Goal: Navigation & Orientation: Find specific page/section

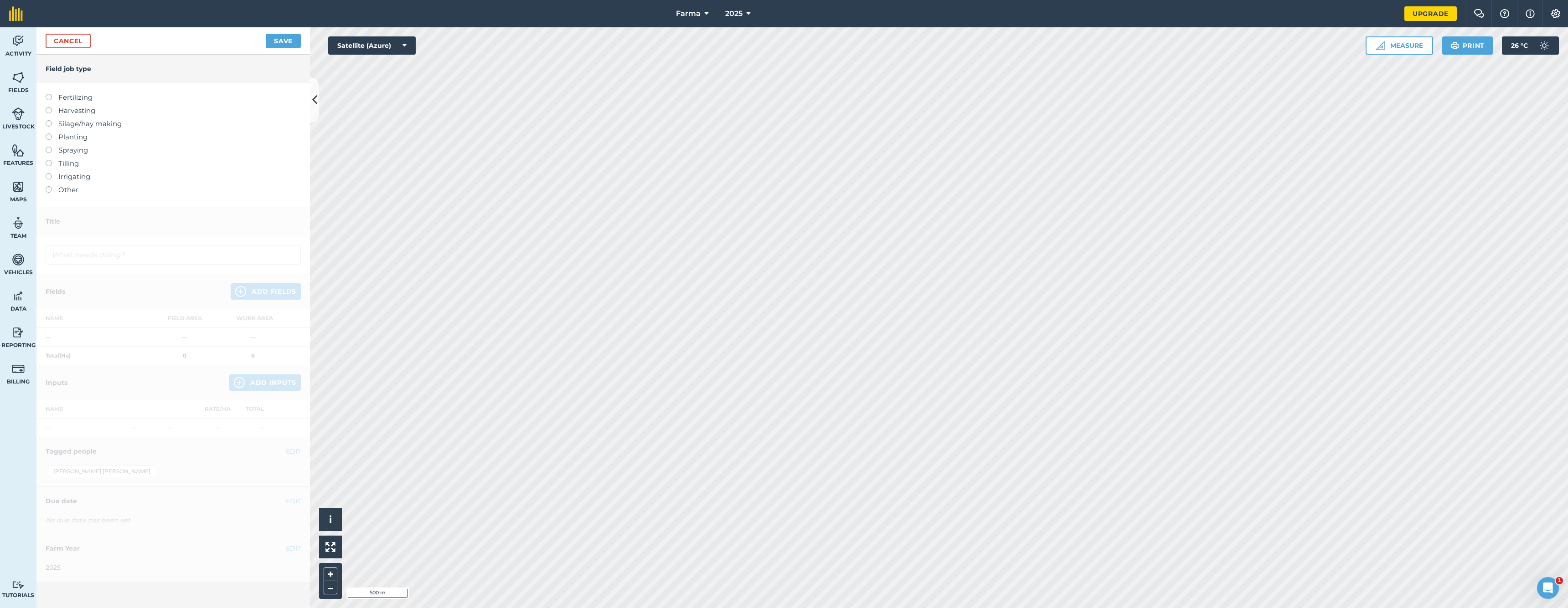
click at [18, 55] on span "Activity" at bounding box center [18, 53] width 37 height 7
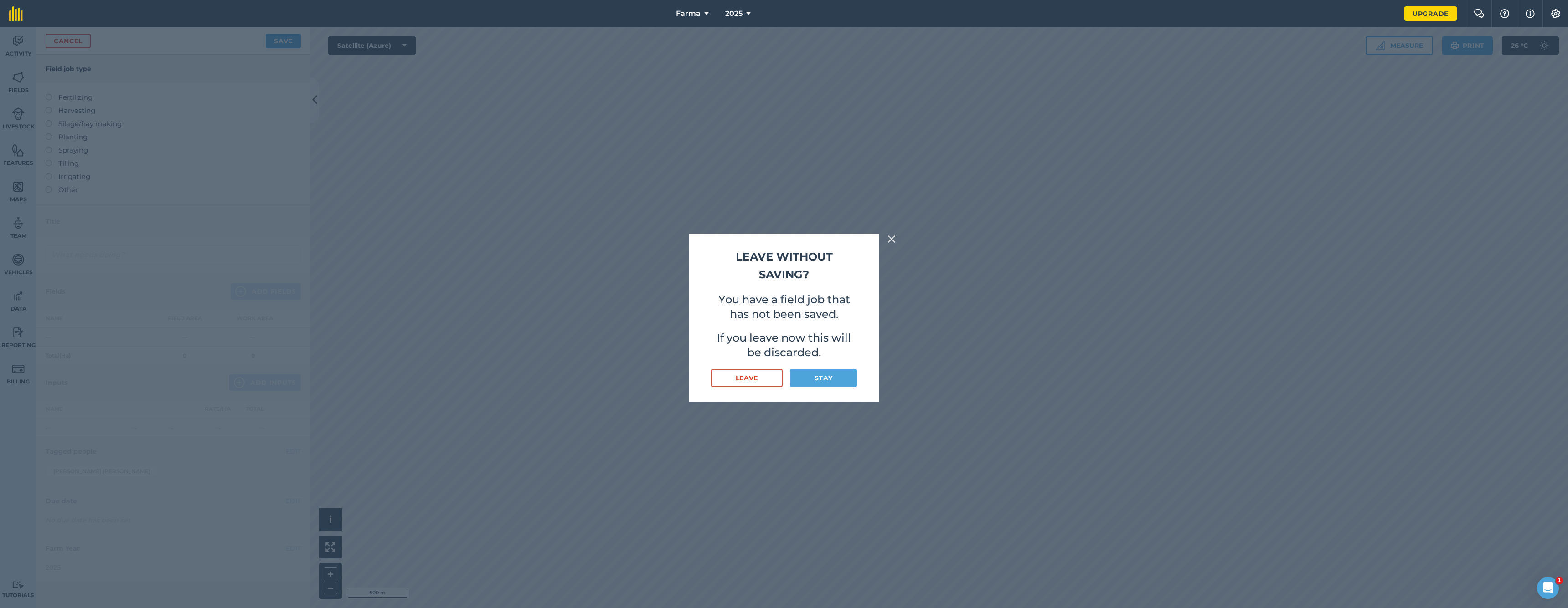
click at [15, 86] on div "Leave without saving? You have a field job that has not been saved. If you leav…" at bounding box center [784, 317] width 1568 height 581
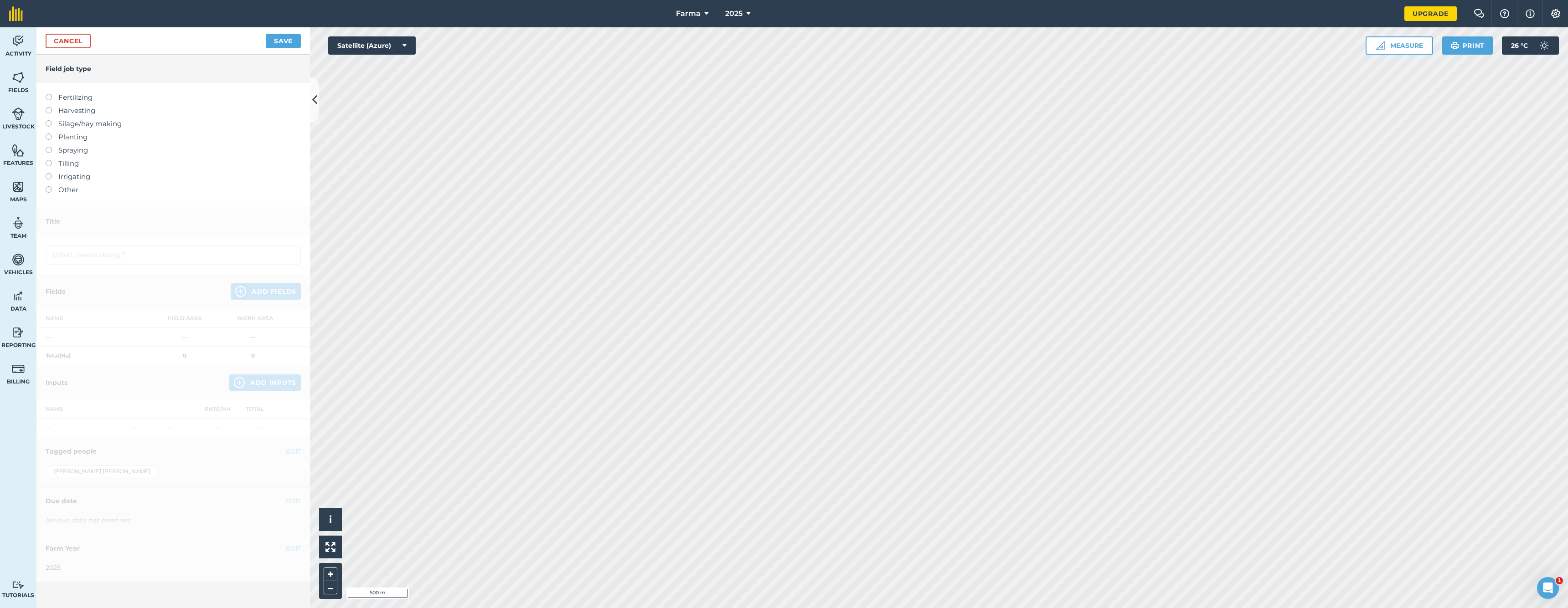
click at [10, 85] on link "Fields" at bounding box center [18, 82] width 37 height 37
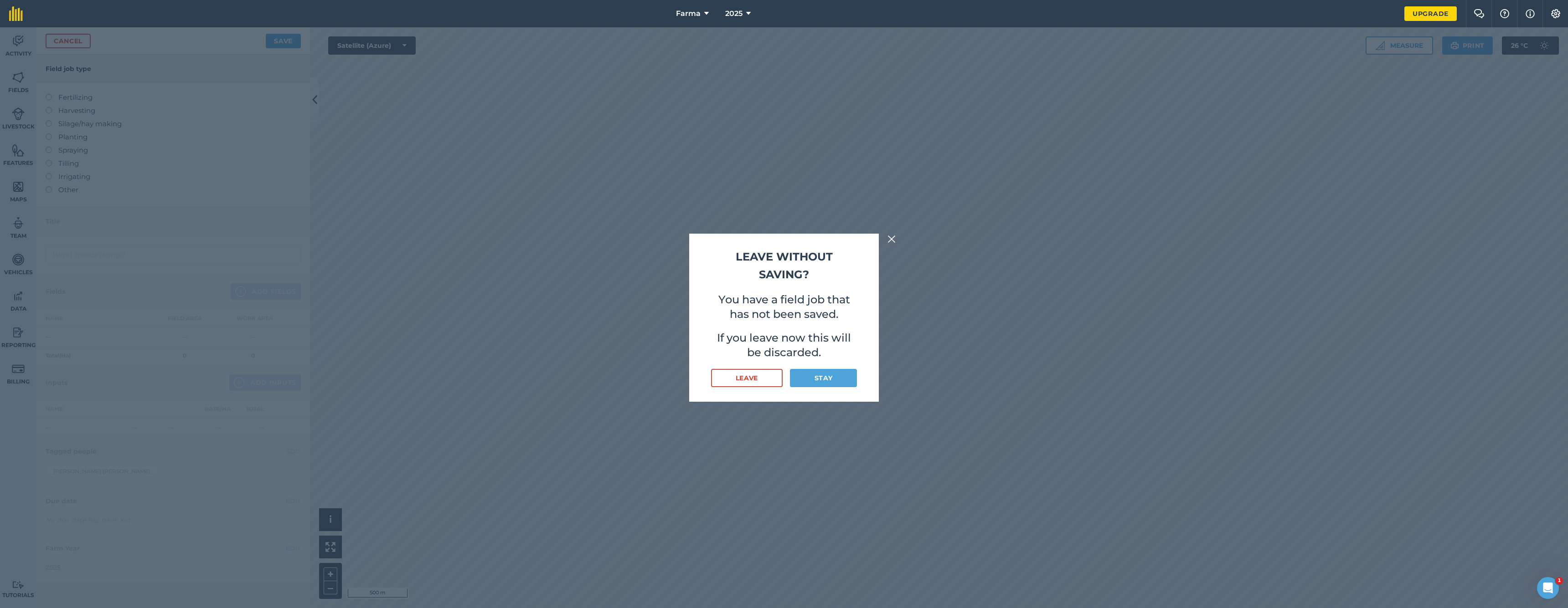
click at [855, 384] on button "Stay" at bounding box center [823, 378] width 67 height 18
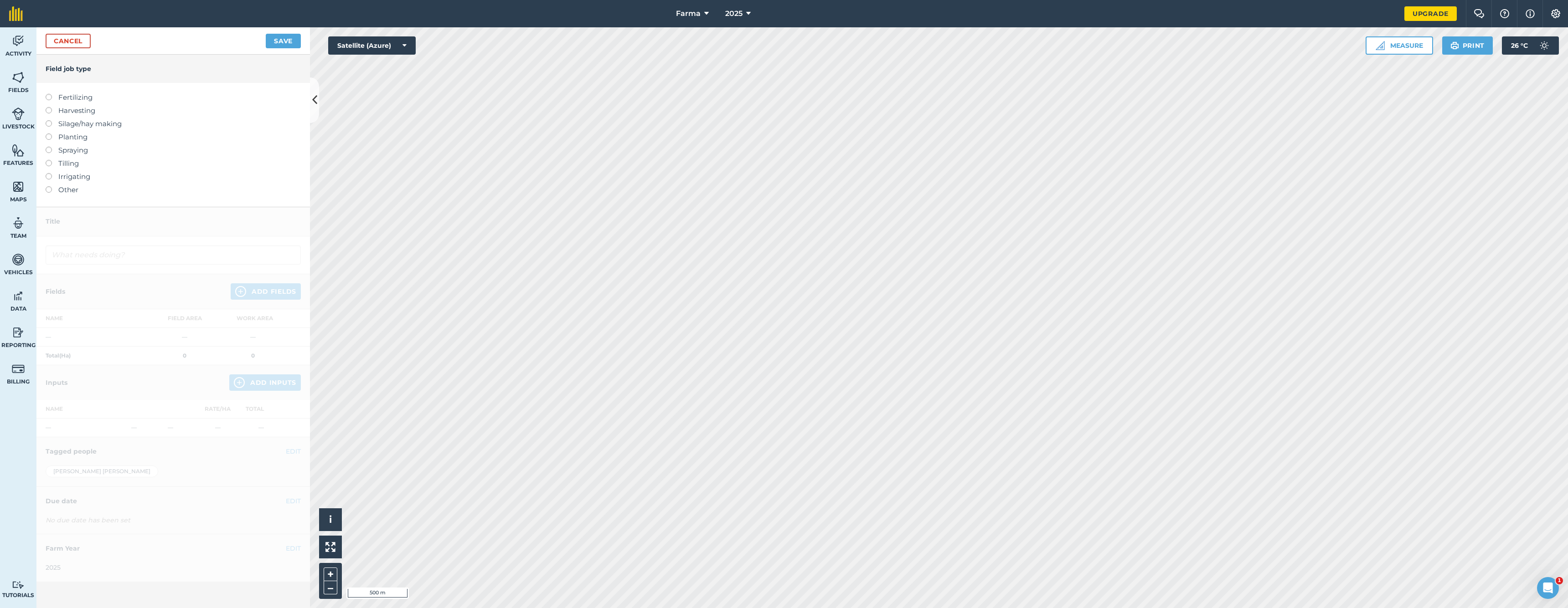
click at [18, 39] on img at bounding box center [18, 41] width 13 height 14
drag, startPoint x: 104, startPoint y: 40, endPoint x: 89, endPoint y: 39, distance: 15.0
click at [104, 40] on div "Cancel Save" at bounding box center [173, 41] width 273 height 27
click at [84, 38] on link "Cancel" at bounding box center [68, 41] width 45 height 14
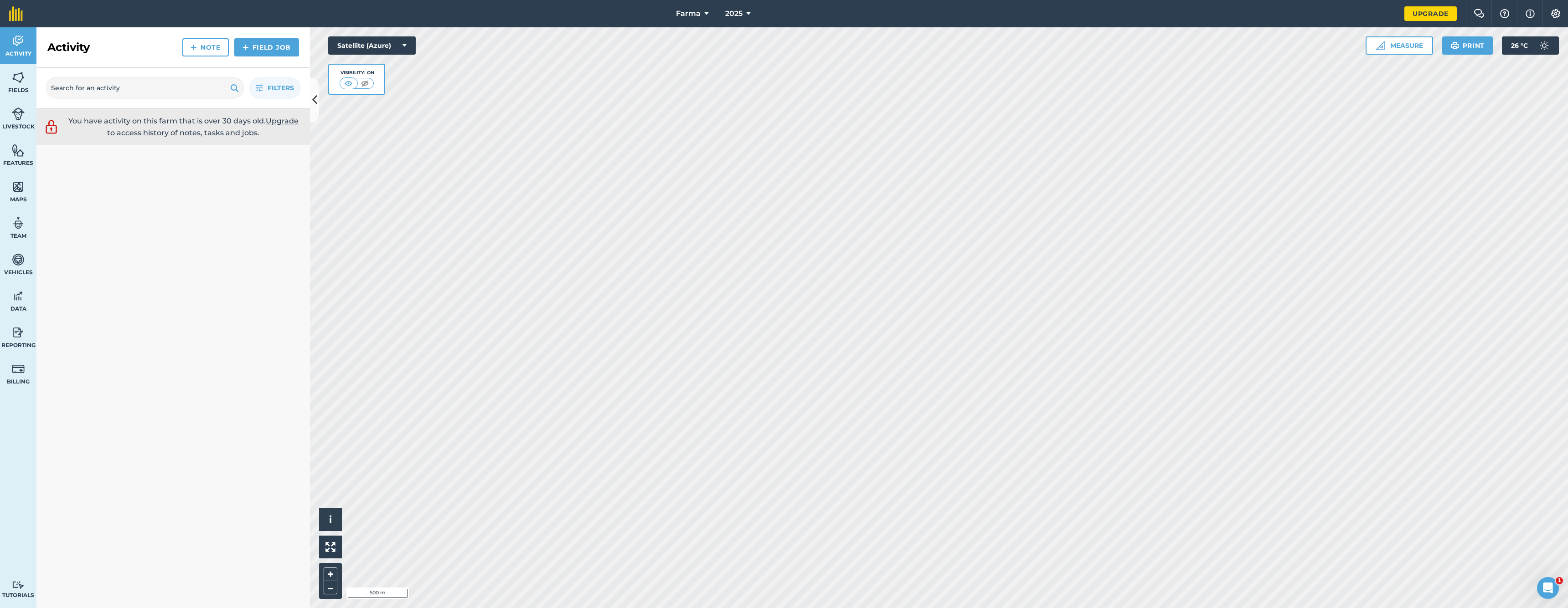
click at [22, 74] on img at bounding box center [18, 77] width 13 height 14
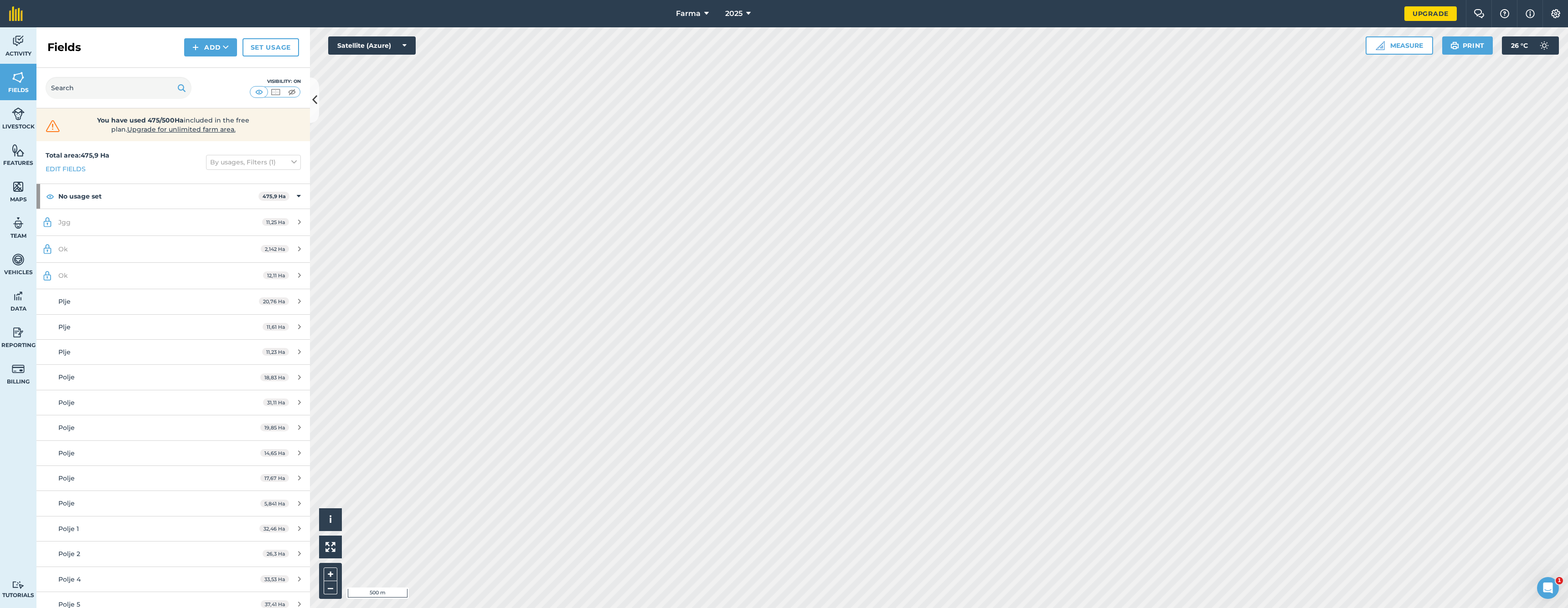
click at [25, 117] on link "Livestock" at bounding box center [18, 119] width 37 height 37
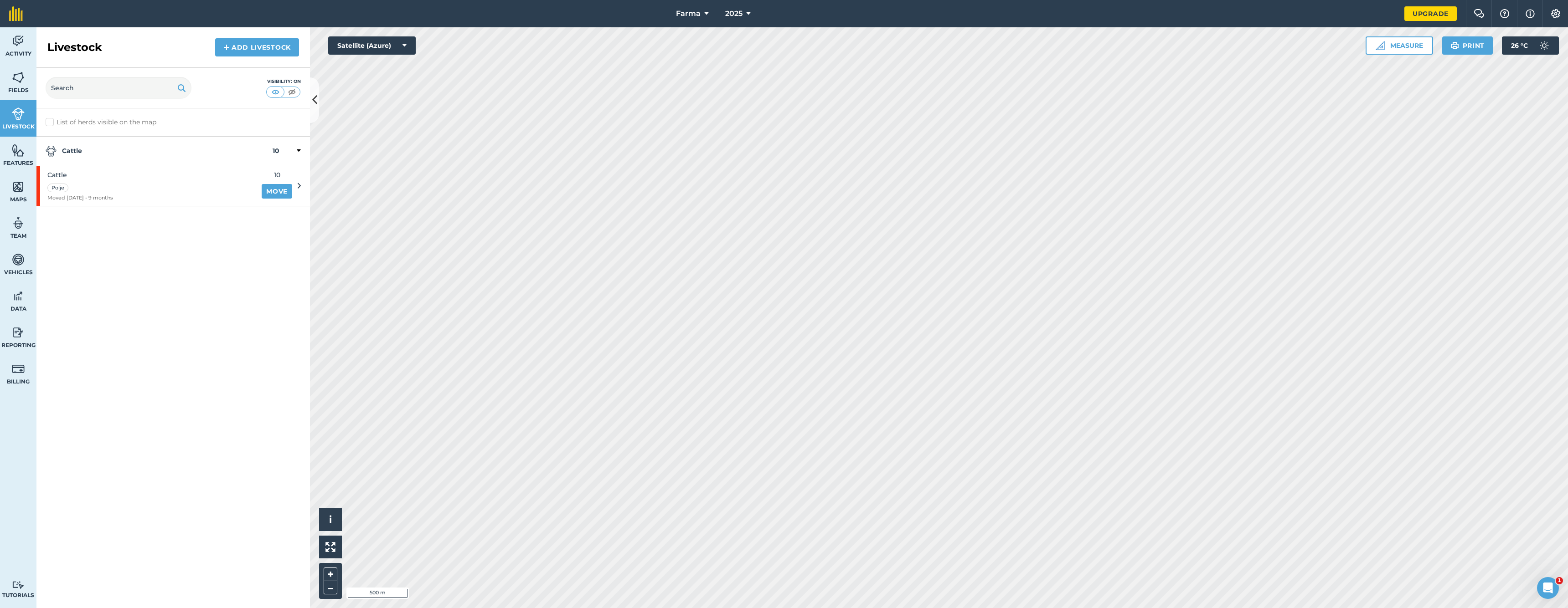
drag, startPoint x: 18, startPoint y: 86, endPoint x: 18, endPoint y: 80, distance: 6.0
click at [18, 86] on link "Fields" at bounding box center [18, 82] width 37 height 37
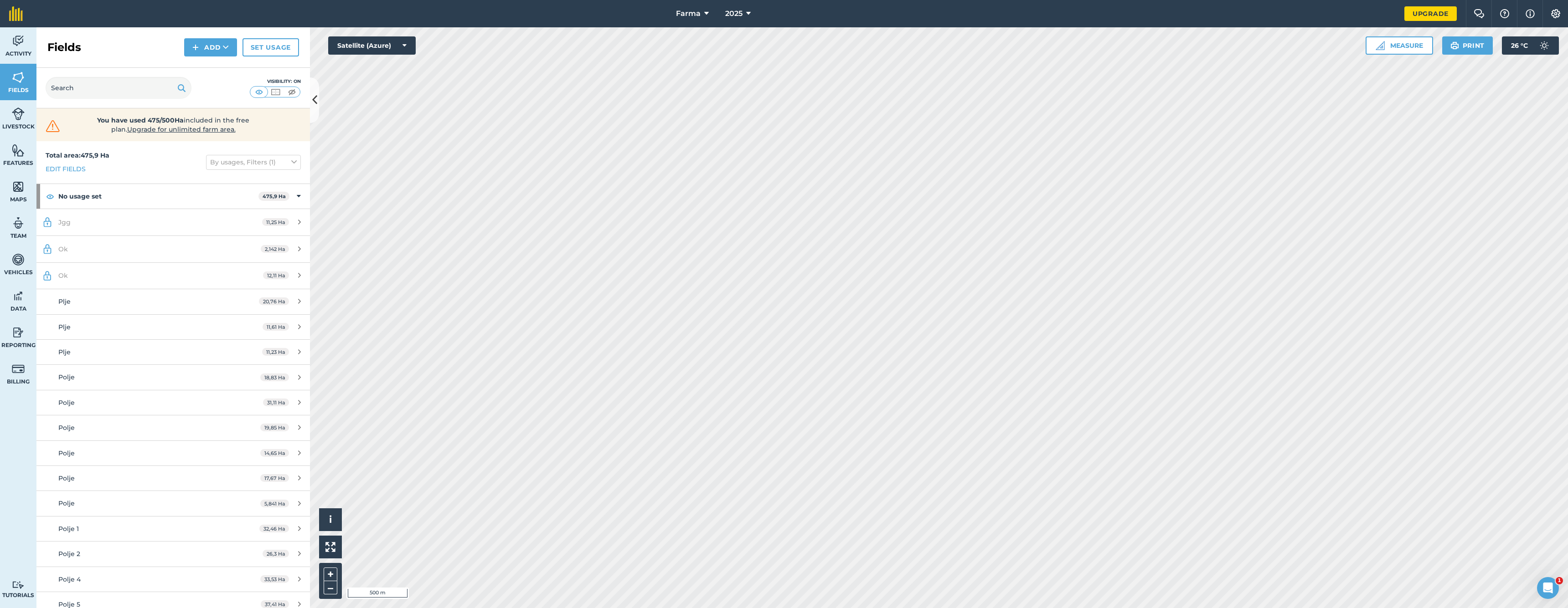
click at [17, 57] on span "Activity" at bounding box center [18, 53] width 37 height 7
click at [18, 100] on link "Fields" at bounding box center [18, 82] width 37 height 37
click at [28, 133] on link "Livestock" at bounding box center [18, 119] width 37 height 37
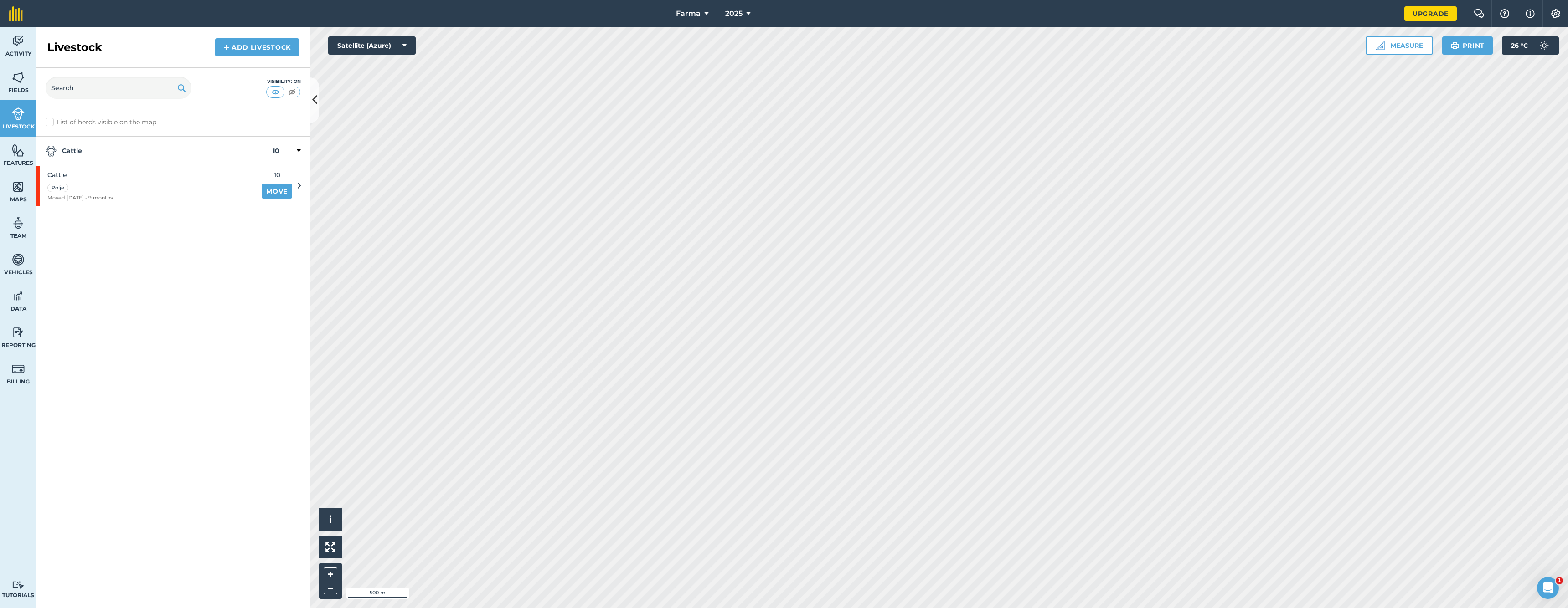
drag, startPoint x: 20, startPoint y: 87, endPoint x: 20, endPoint y: 72, distance: 15.0
click at [20, 86] on link "Fields" at bounding box center [18, 82] width 37 height 37
click at [20, 72] on img at bounding box center [18, 77] width 13 height 14
